Goal: Task Accomplishment & Management: Manage account settings

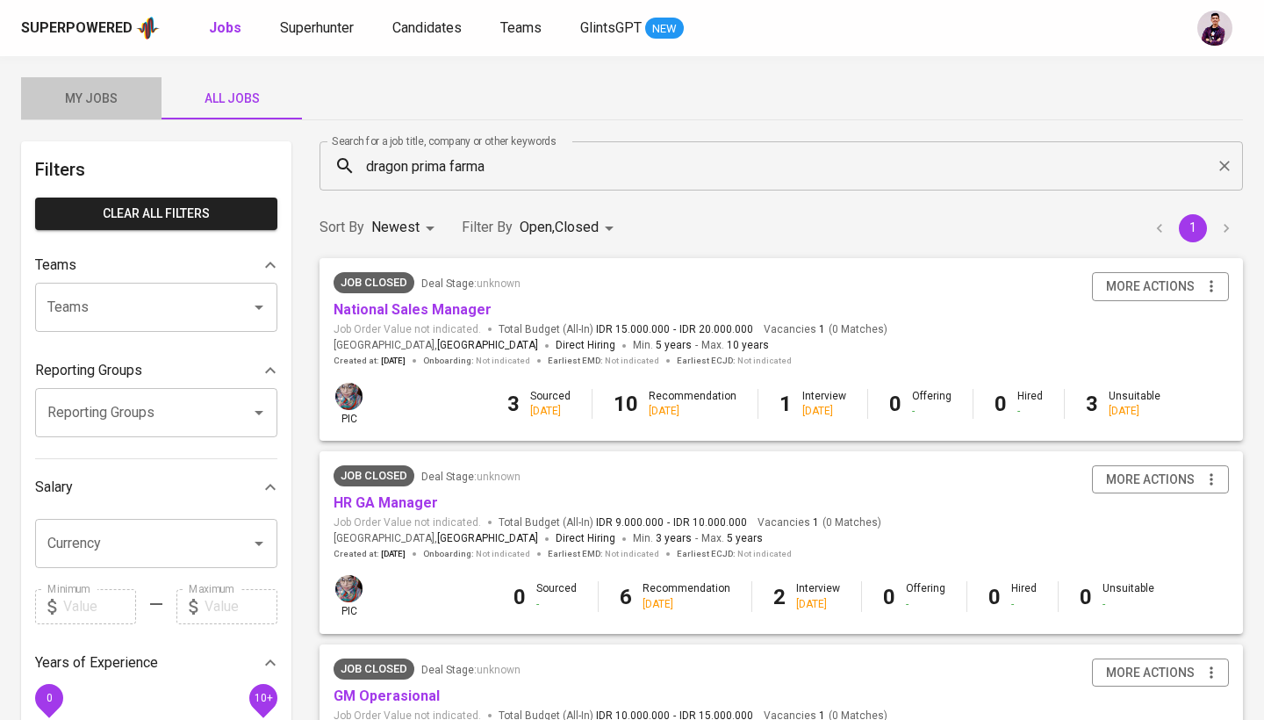
click at [111, 111] on button "My Jobs" at bounding box center [91, 98] width 140 height 42
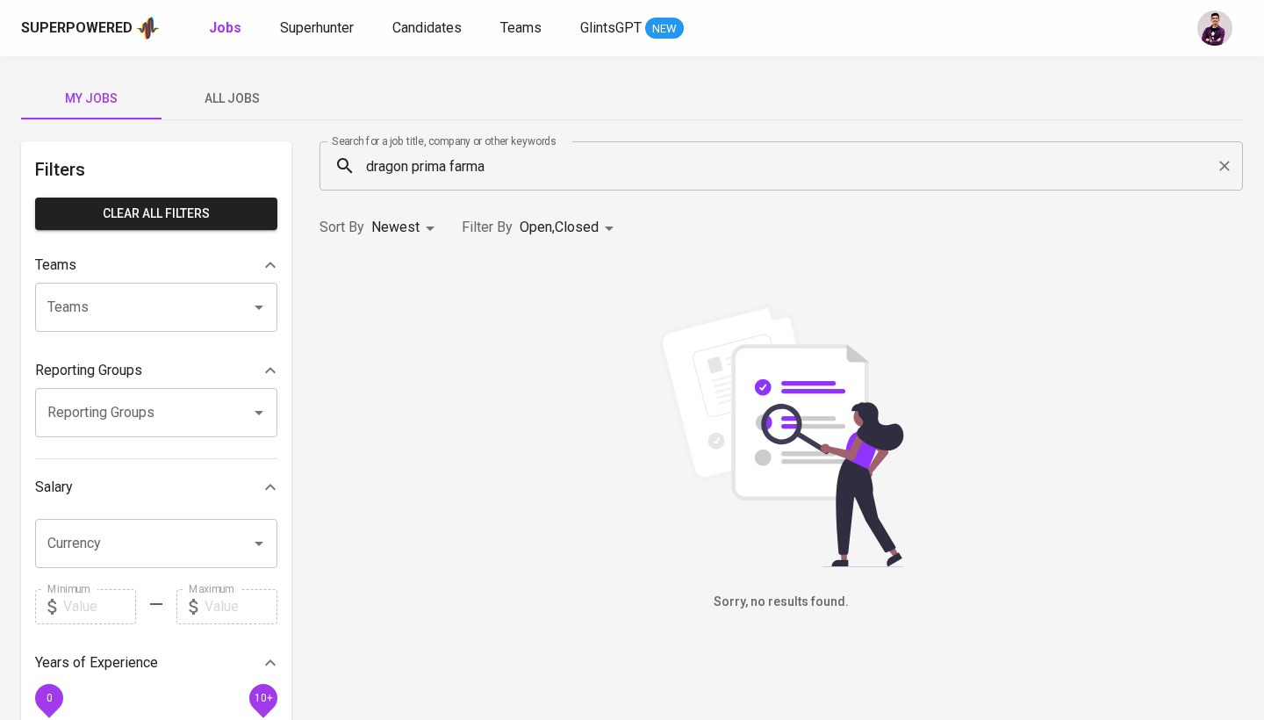
click at [1231, 169] on icon "Clear" at bounding box center [1225, 166] width 18 height 18
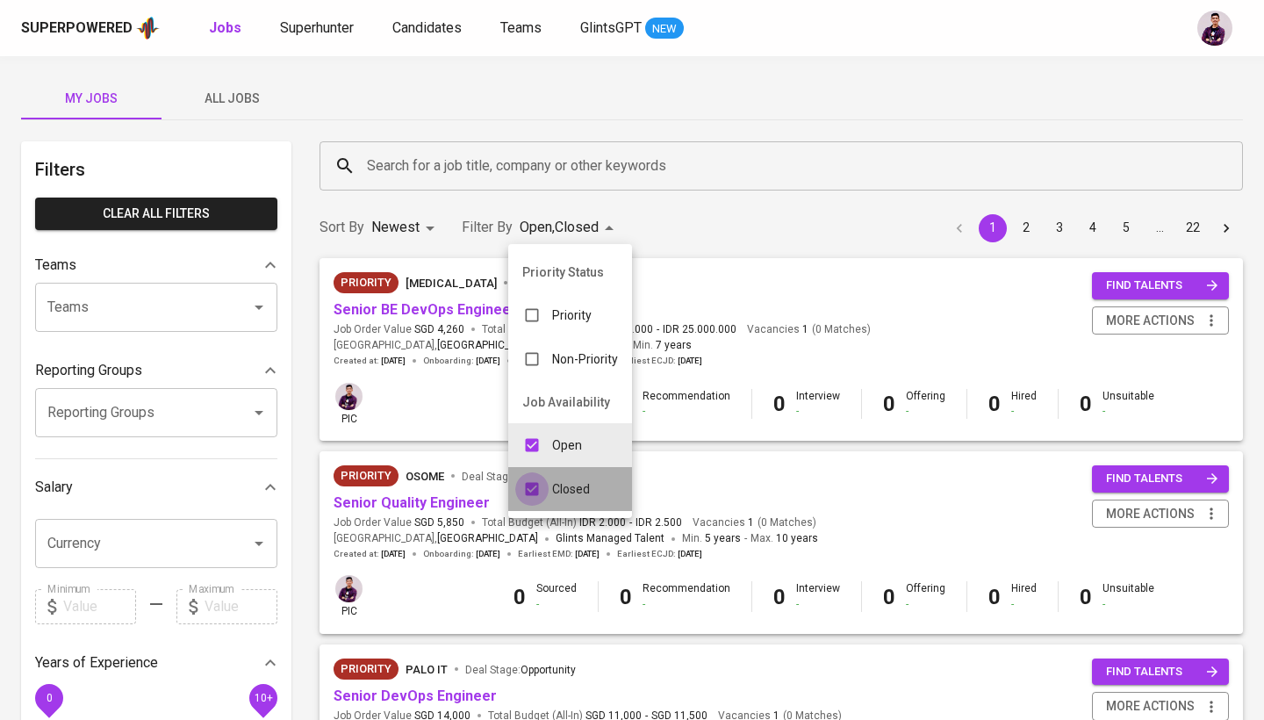
click at [547, 492] on input "checkbox" at bounding box center [531, 488] width 33 height 33
checkbox input "false"
type input "OPEN"
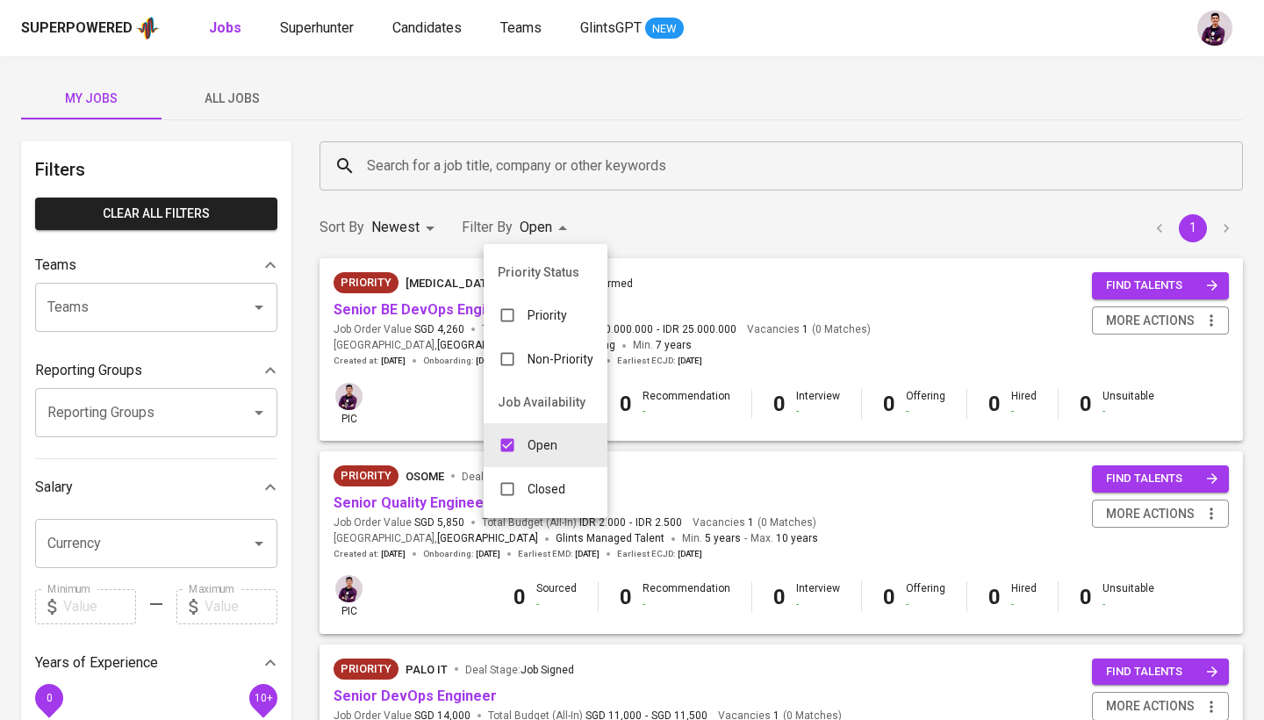
click at [758, 225] on div at bounding box center [632, 360] width 1264 height 720
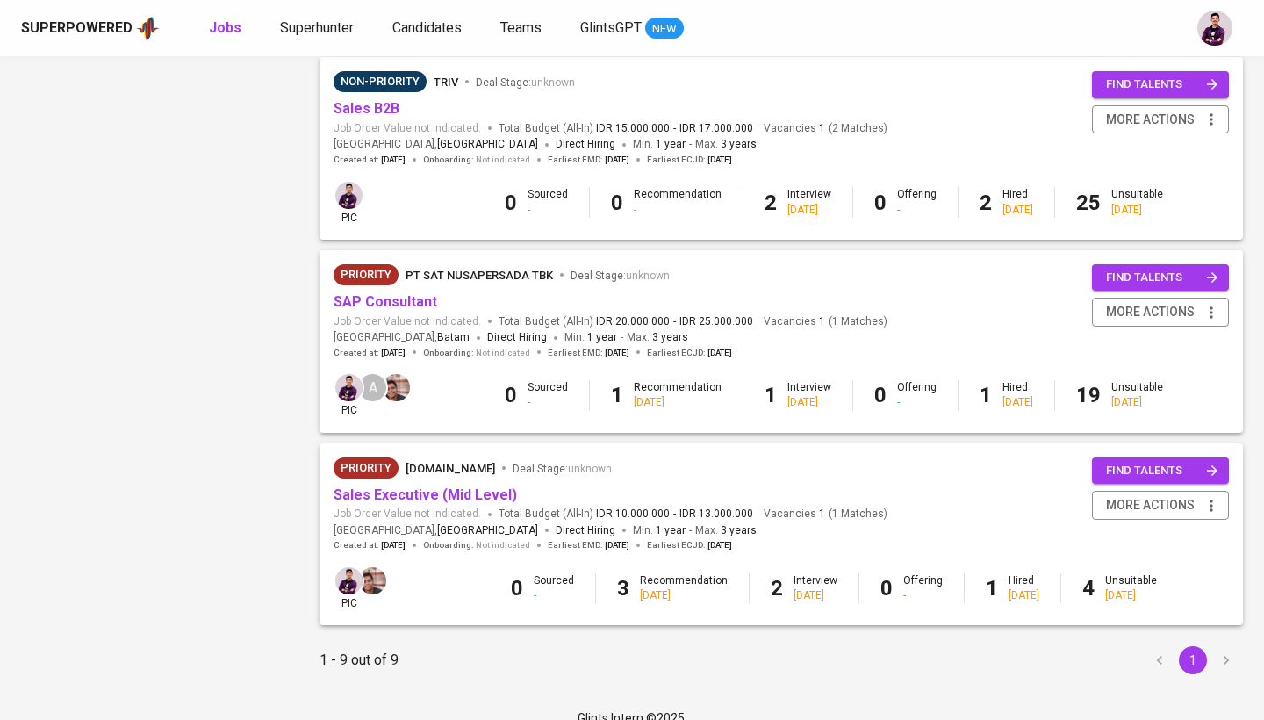
scroll to position [1358, 0]
click at [413, 487] on link "Sales Executive (Mid Level)" at bounding box center [425, 495] width 183 height 17
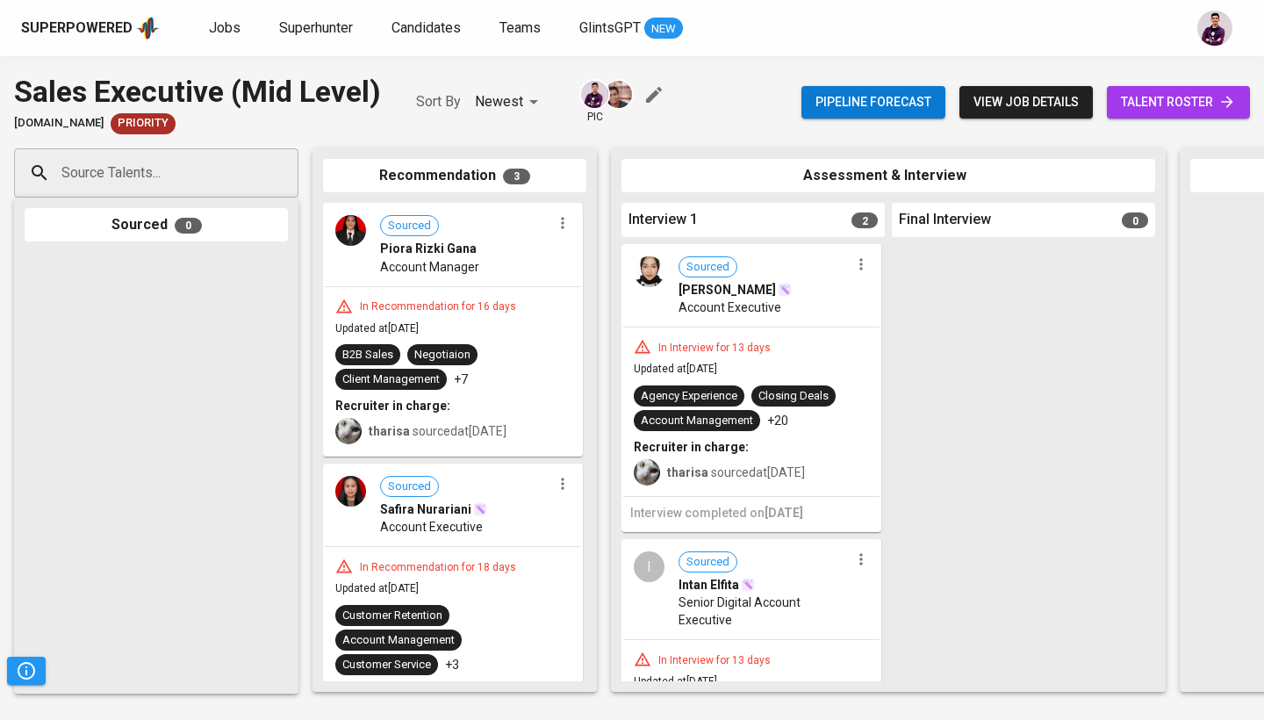
click at [1207, 112] on link "talent roster" at bounding box center [1178, 102] width 143 height 32
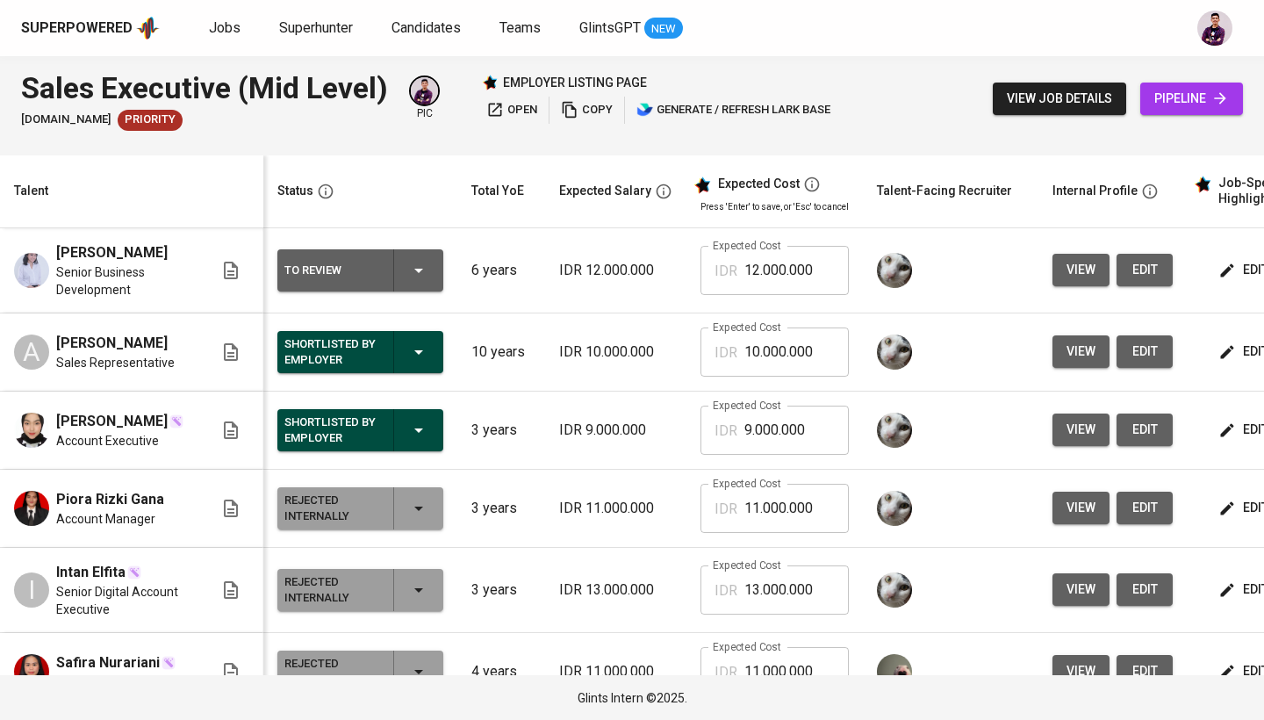
click at [1090, 276] on span "view" at bounding box center [1081, 270] width 29 height 22
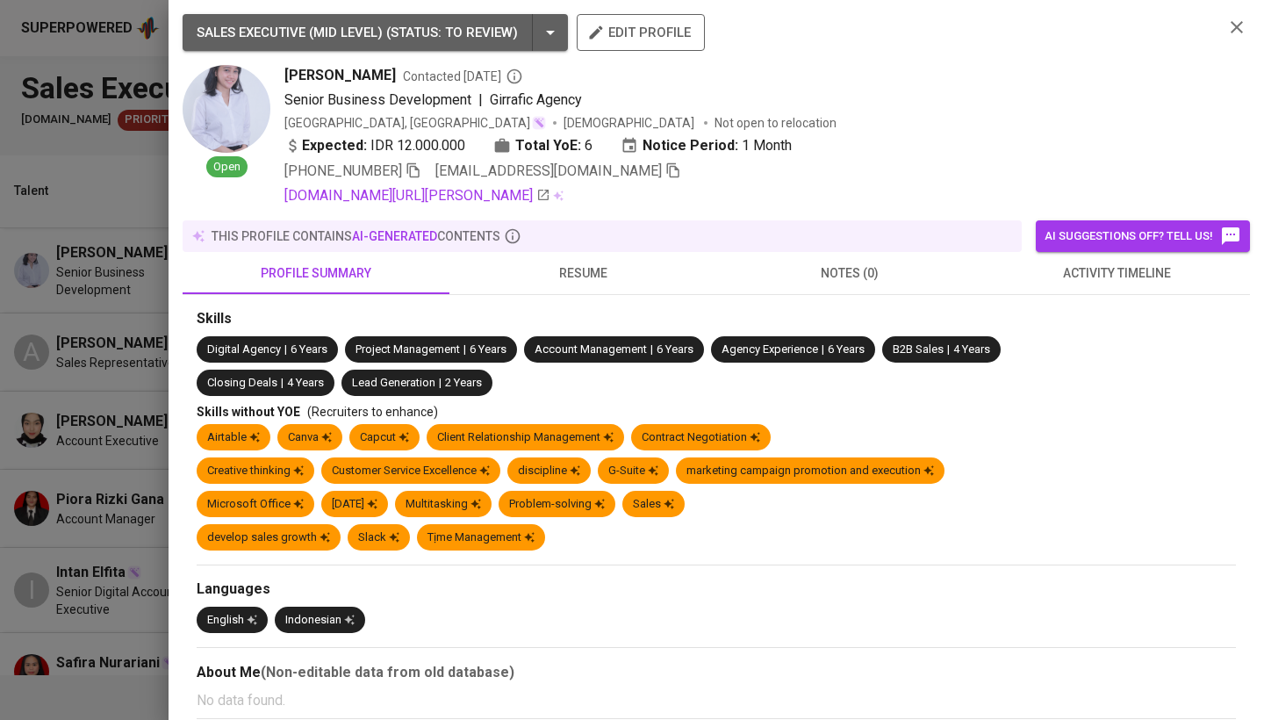
click at [542, 274] on span "resume" at bounding box center [583, 273] width 246 height 22
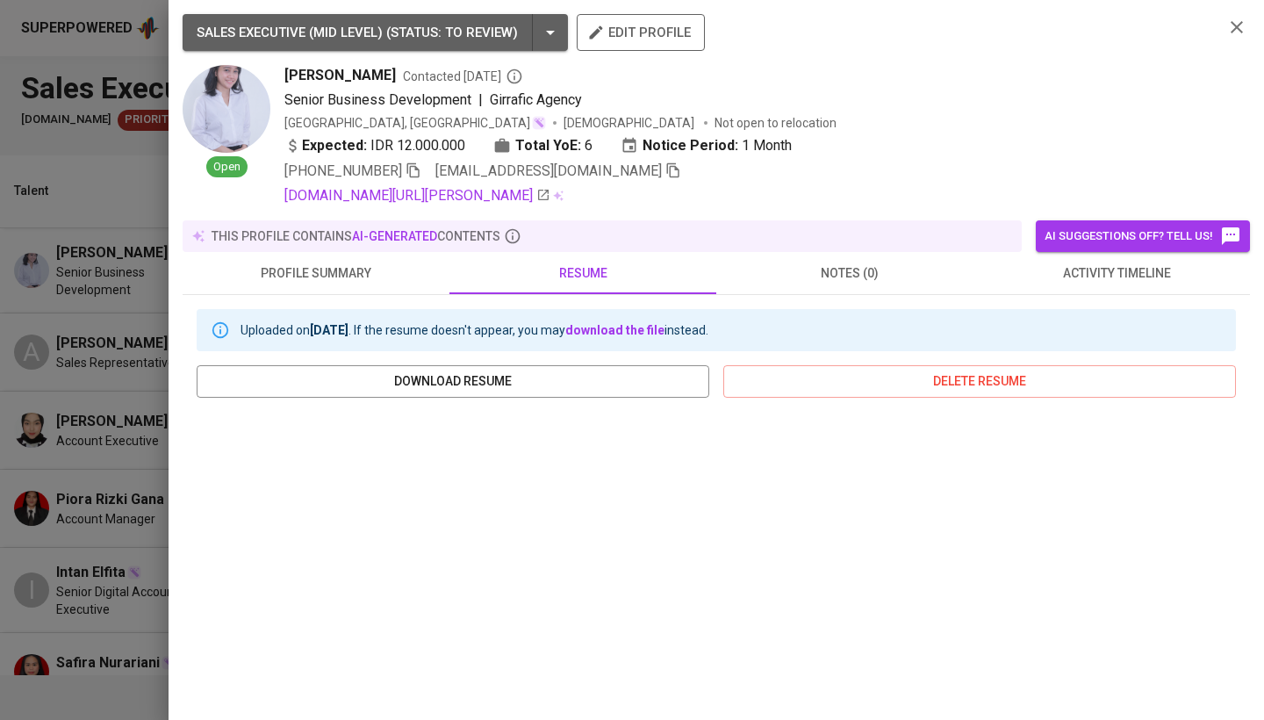
click at [1238, 29] on icon "button" at bounding box center [1237, 27] width 12 height 12
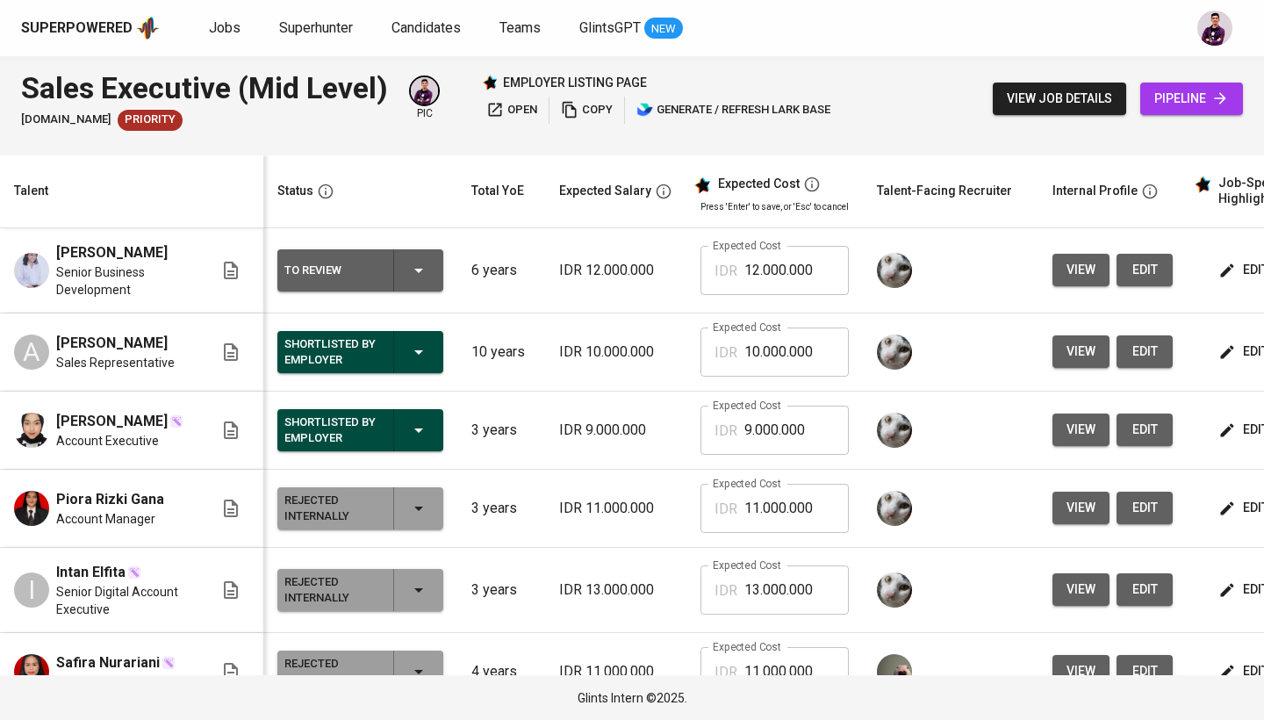
scroll to position [0, 109]
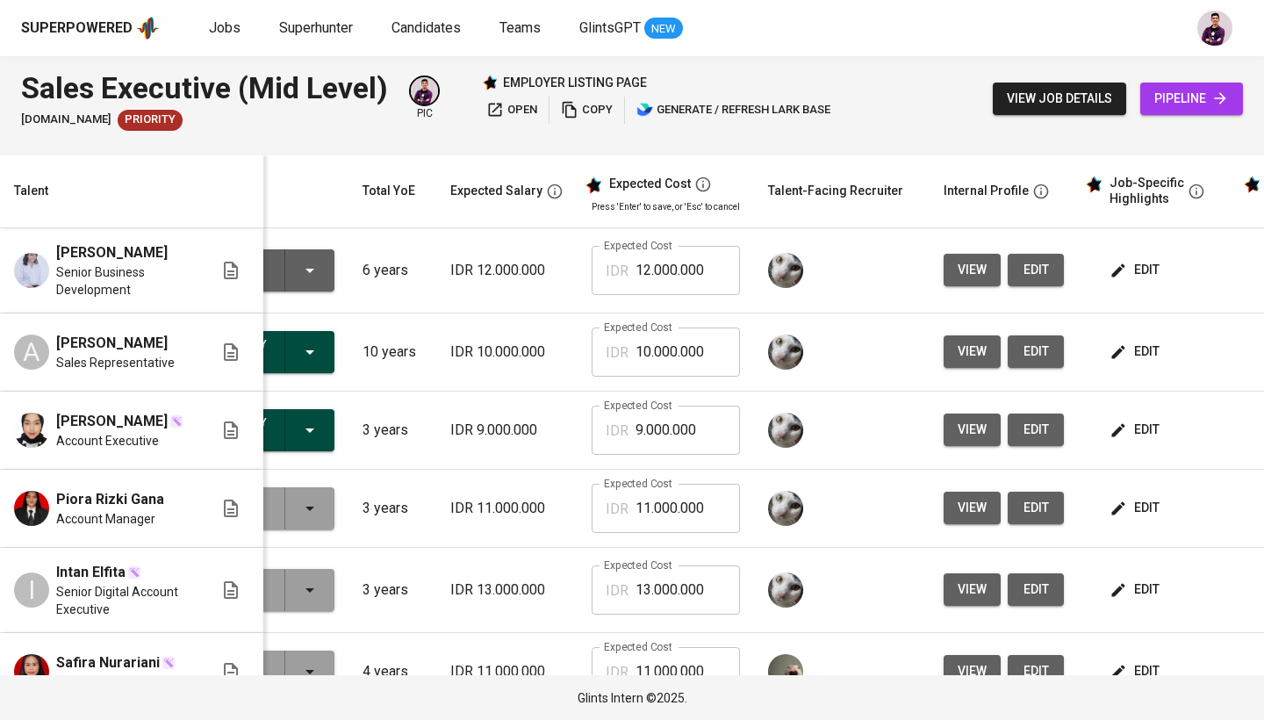
click at [1117, 281] on button "edit" at bounding box center [1136, 270] width 61 height 32
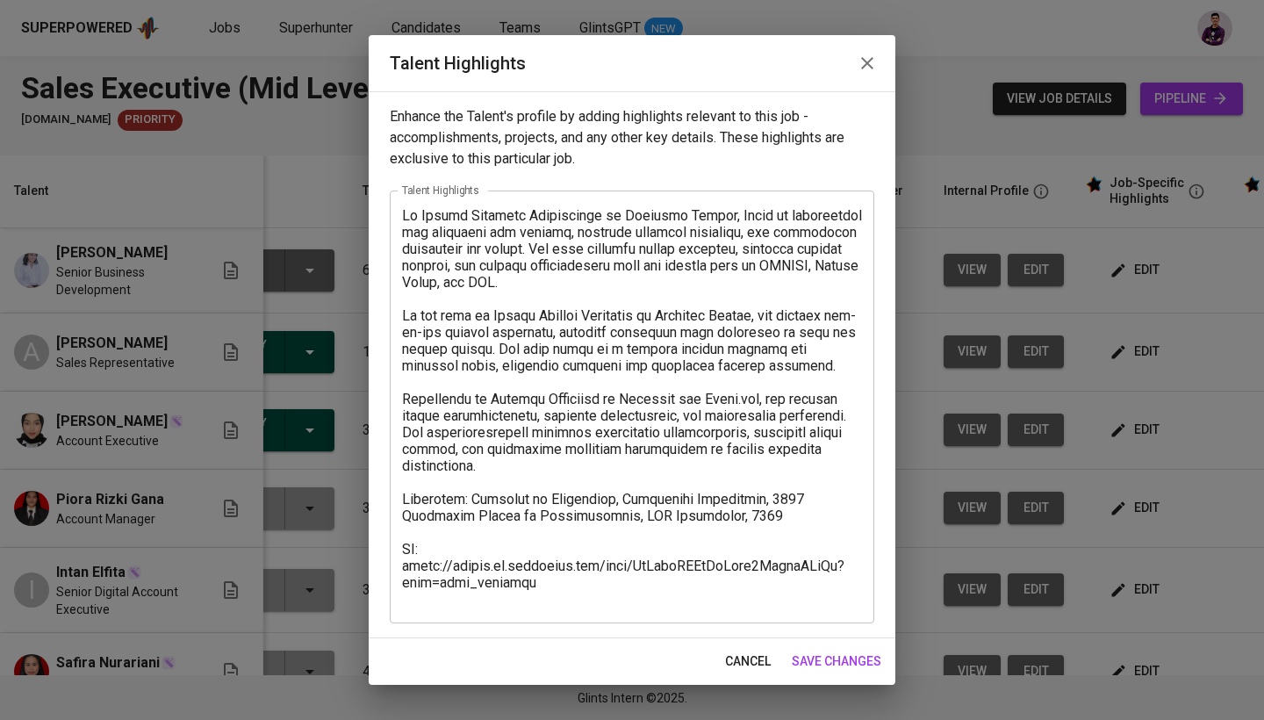
click at [869, 60] on icon "button" at bounding box center [867, 63] width 21 height 21
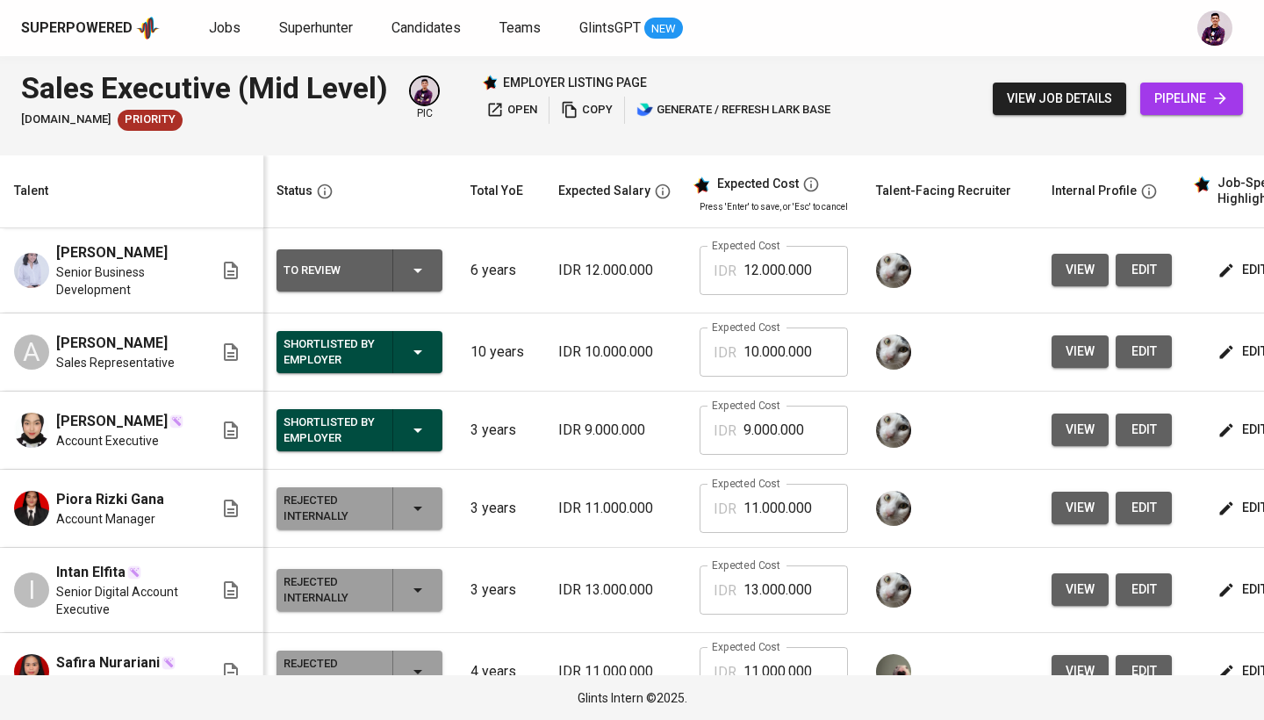
scroll to position [0, 0]
click at [420, 351] on icon "button" at bounding box center [418, 352] width 9 height 4
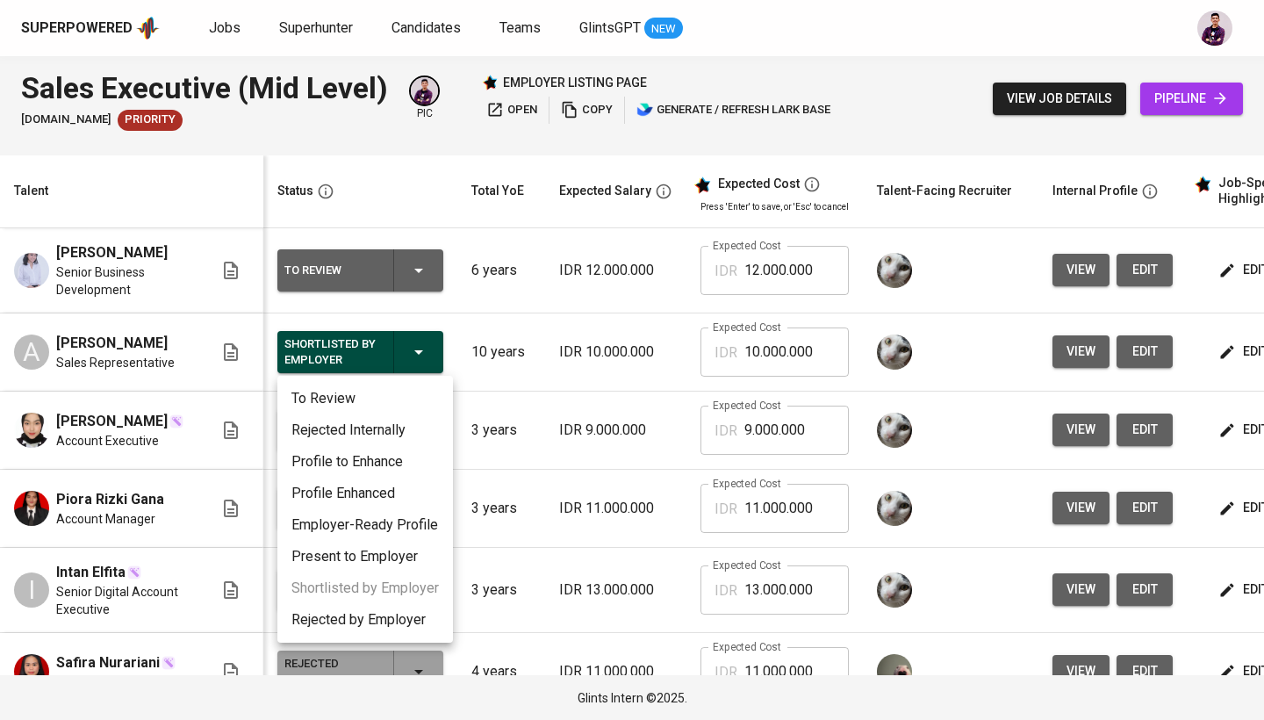
click at [392, 423] on li "Rejected Internally" at bounding box center [365, 430] width 176 height 32
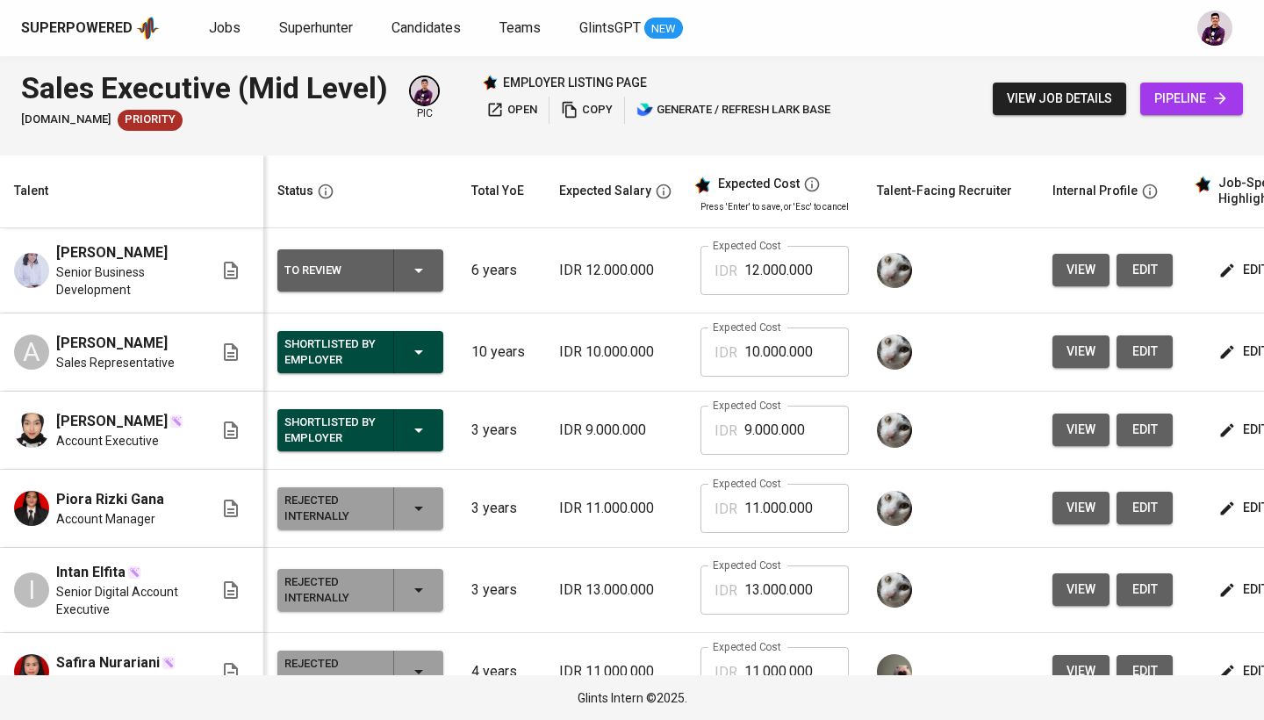
click at [413, 342] on icon "button" at bounding box center [418, 351] width 21 height 21
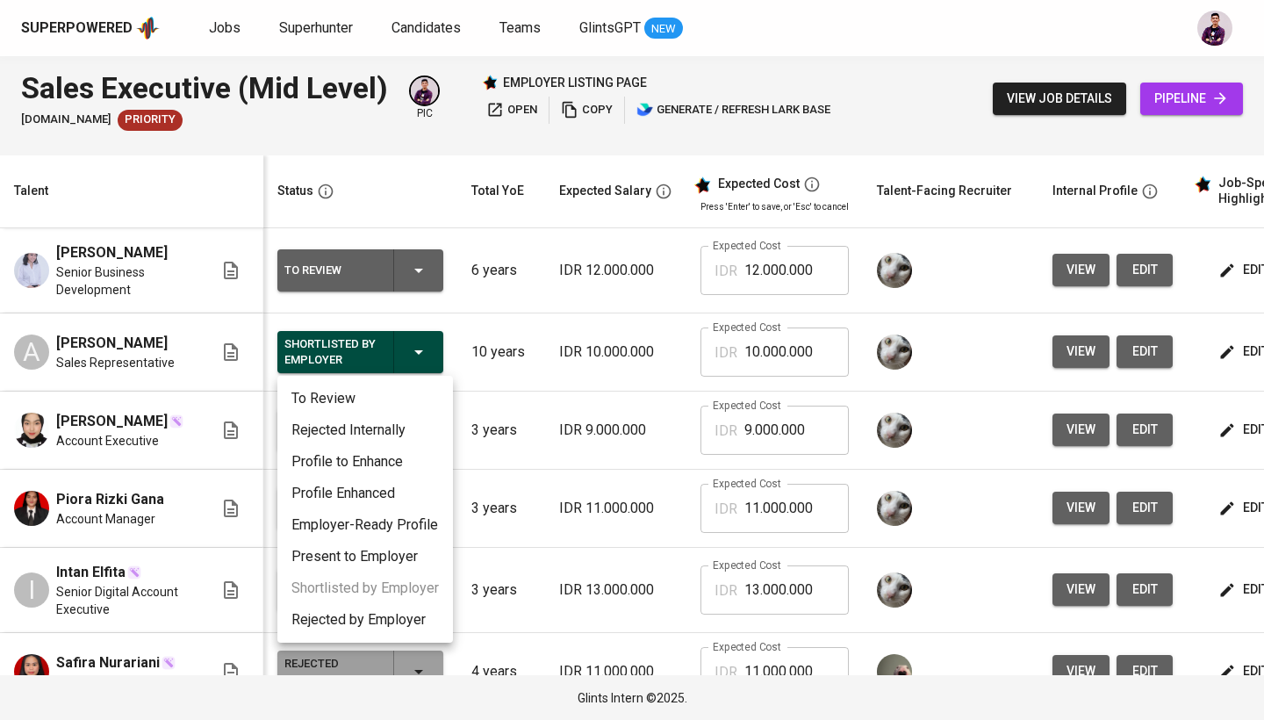
click at [383, 430] on li "Rejected Internally" at bounding box center [365, 430] width 176 height 32
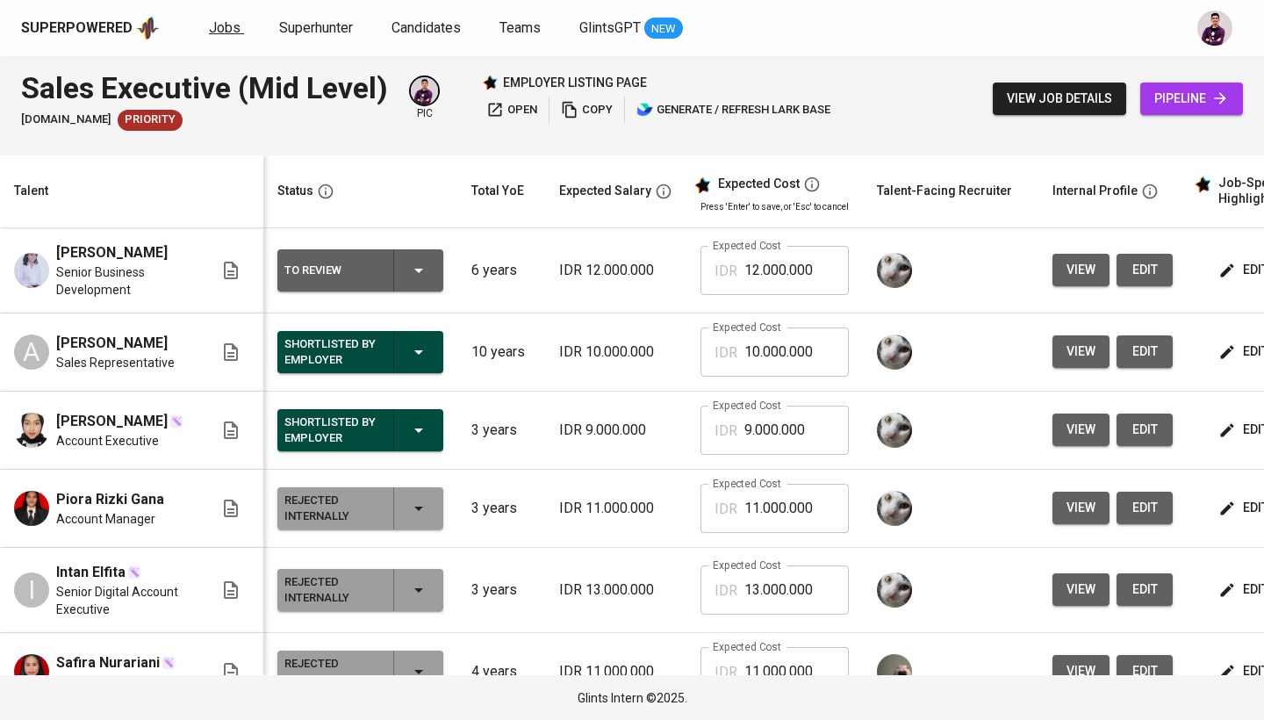
click at [233, 36] on link "Jobs" at bounding box center [226, 29] width 35 height 22
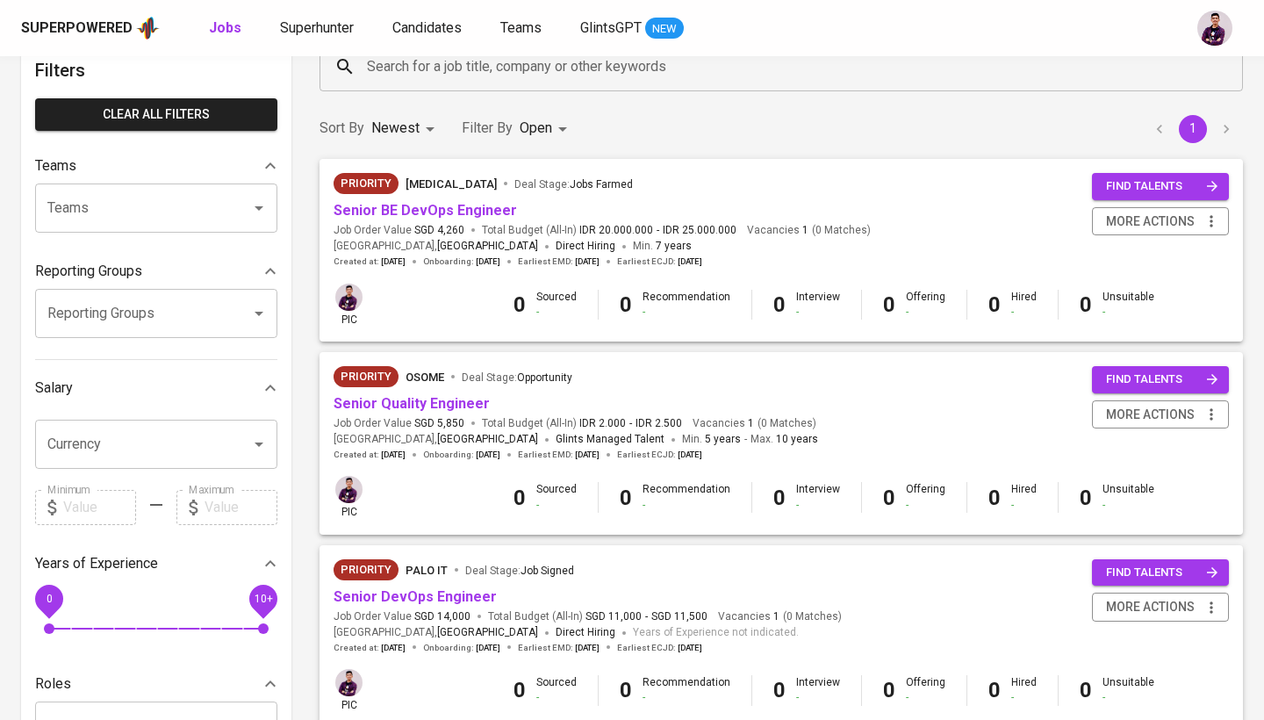
scroll to position [106, 0]
